Goal: Information Seeking & Learning: Learn about a topic

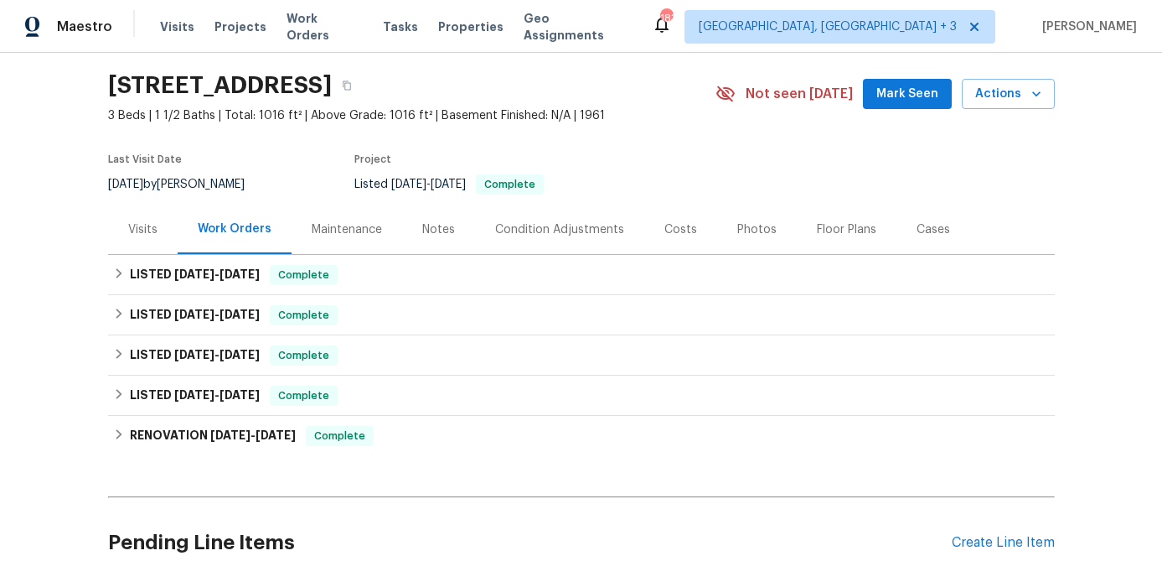
scroll to position [71, 0]
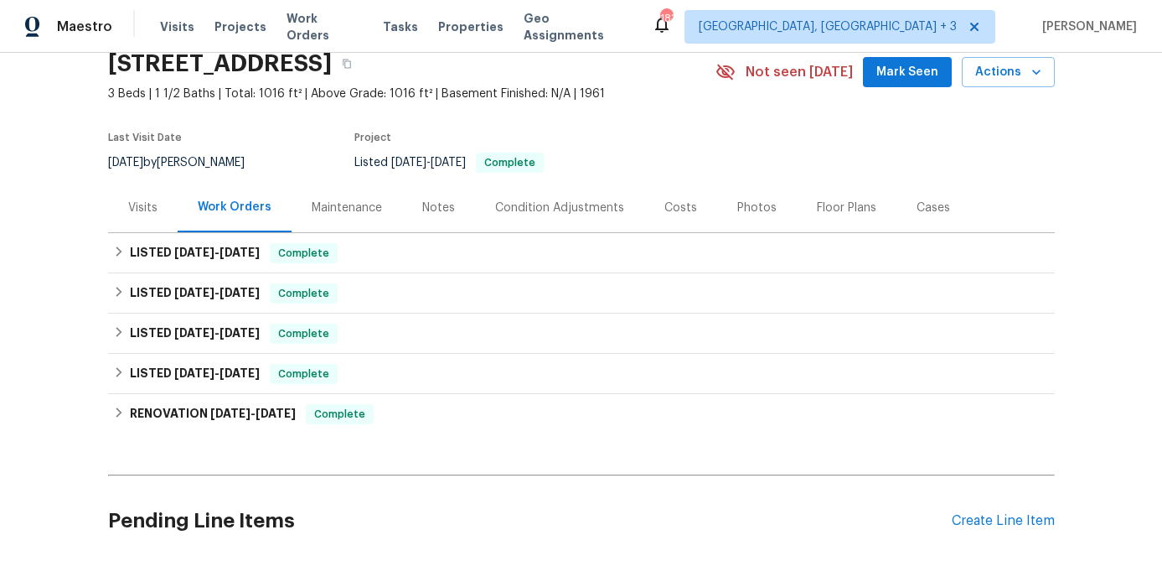
click at [670, 209] on div "Costs" at bounding box center [680, 207] width 33 height 17
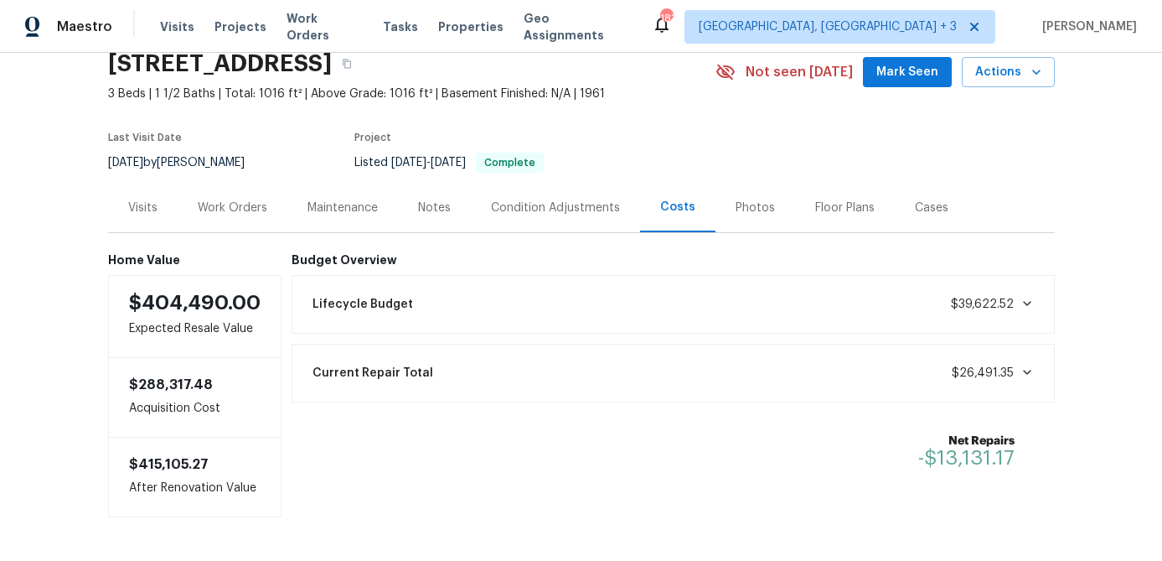
click at [558, 208] on div "Condition Adjustments" at bounding box center [555, 207] width 129 height 17
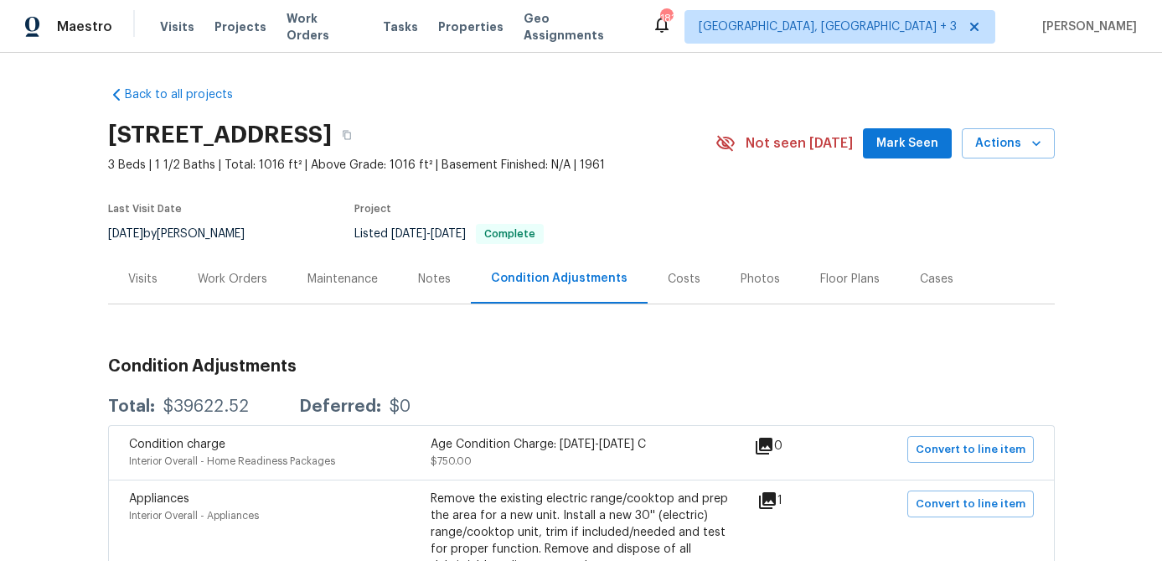
click at [750, 285] on div "Photos" at bounding box center [760, 279] width 39 height 17
